Goal: Book appointment/travel/reservation

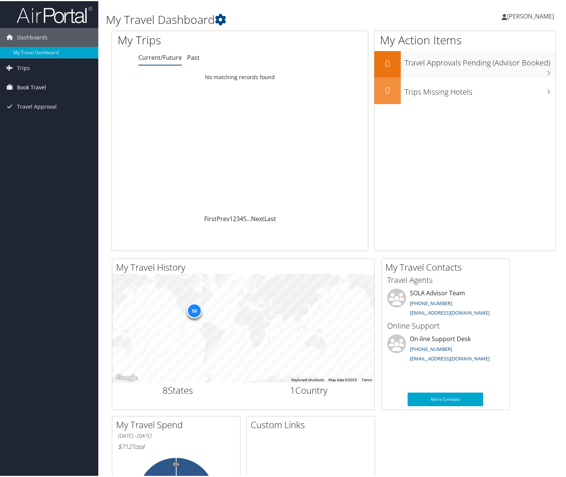
click at [16, 87] on link "Book Travel" at bounding box center [49, 86] width 98 height 19
click at [29, 113] on link "Book/Manage Online Trips" at bounding box center [49, 112] width 98 height 11
